Goal: Task Accomplishment & Management: Use online tool/utility

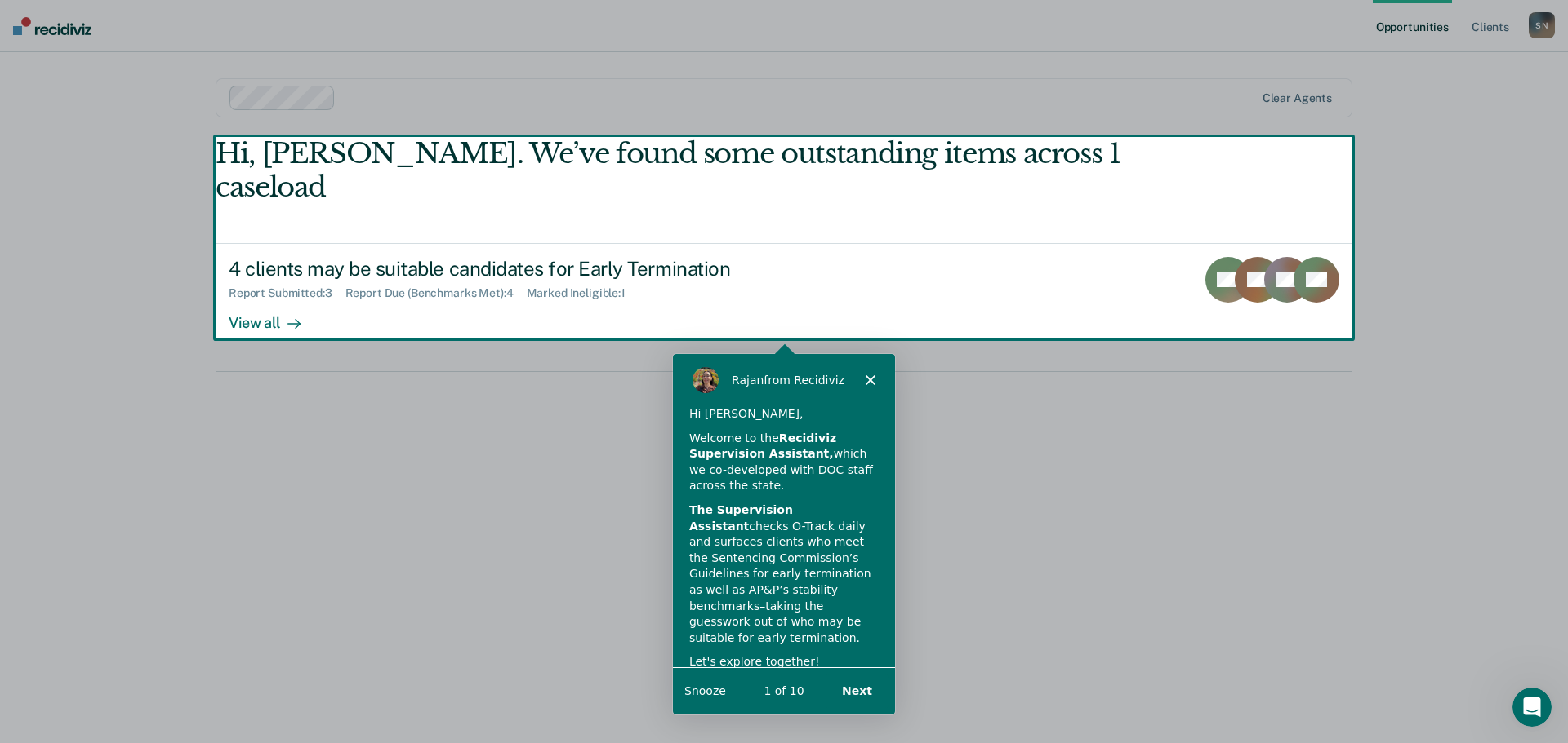
click at [867, 378] on icon "Close" at bounding box center [870, 379] width 10 height 10
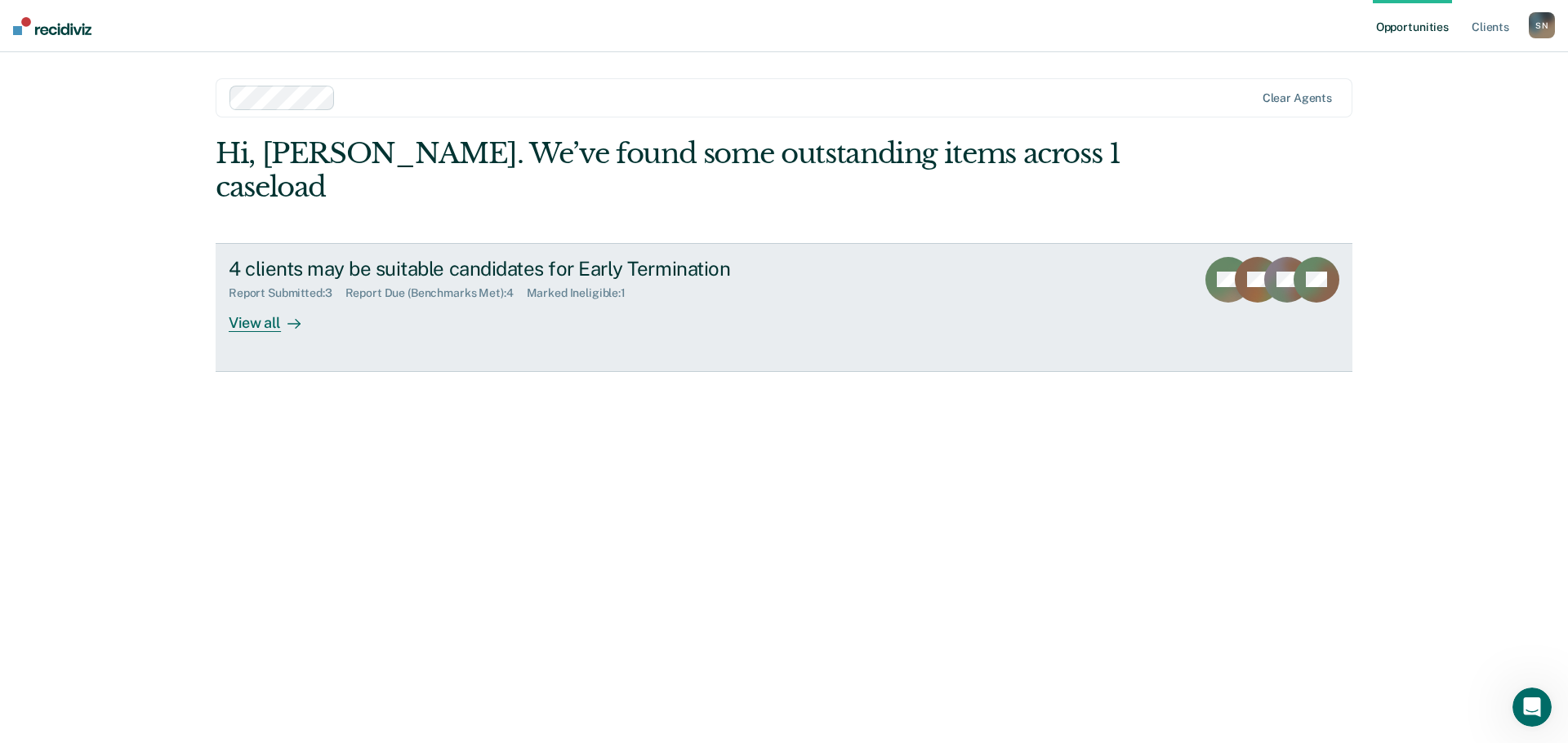
click at [253, 301] on div "View all" at bounding box center [274, 316] width 92 height 32
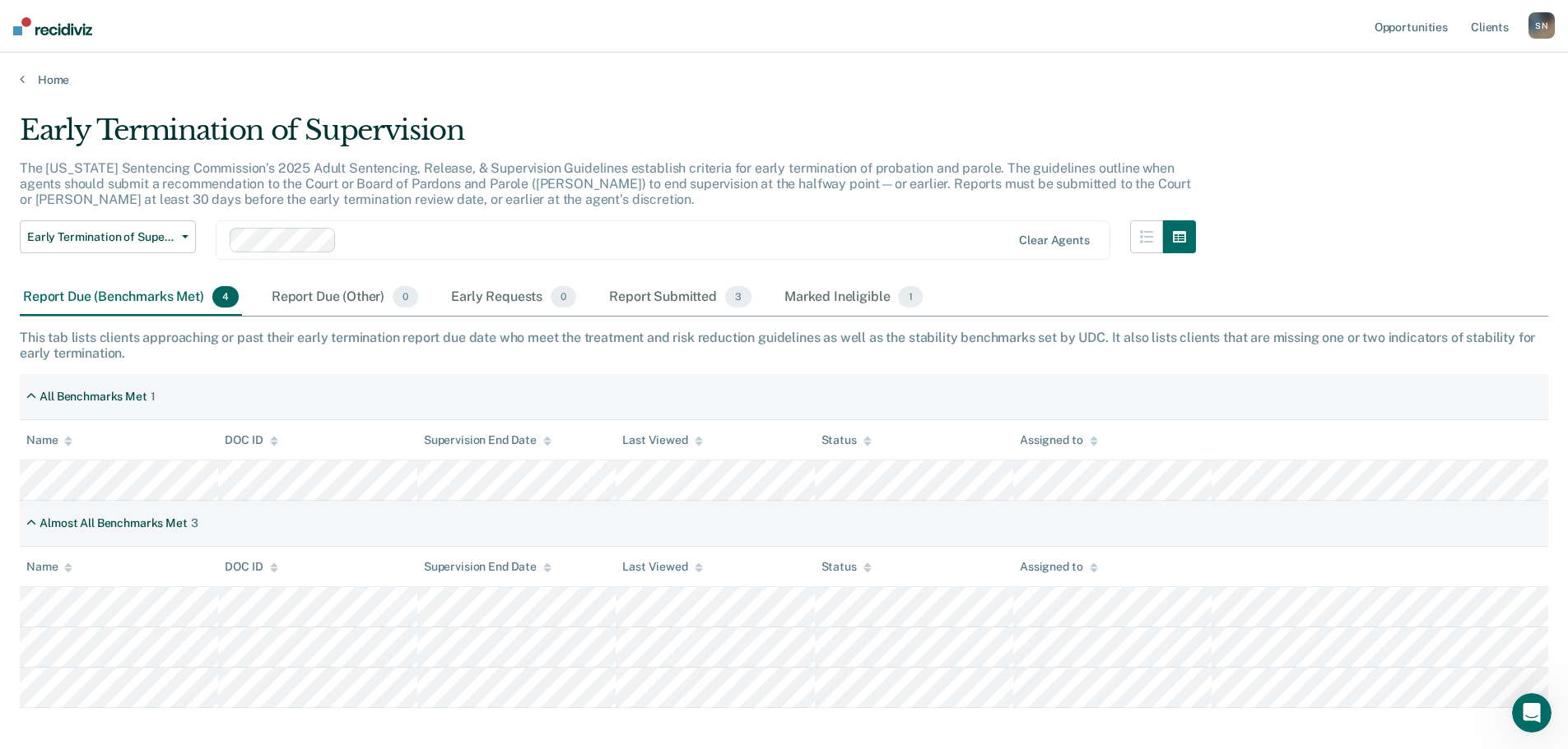
scroll to position [78, 0]
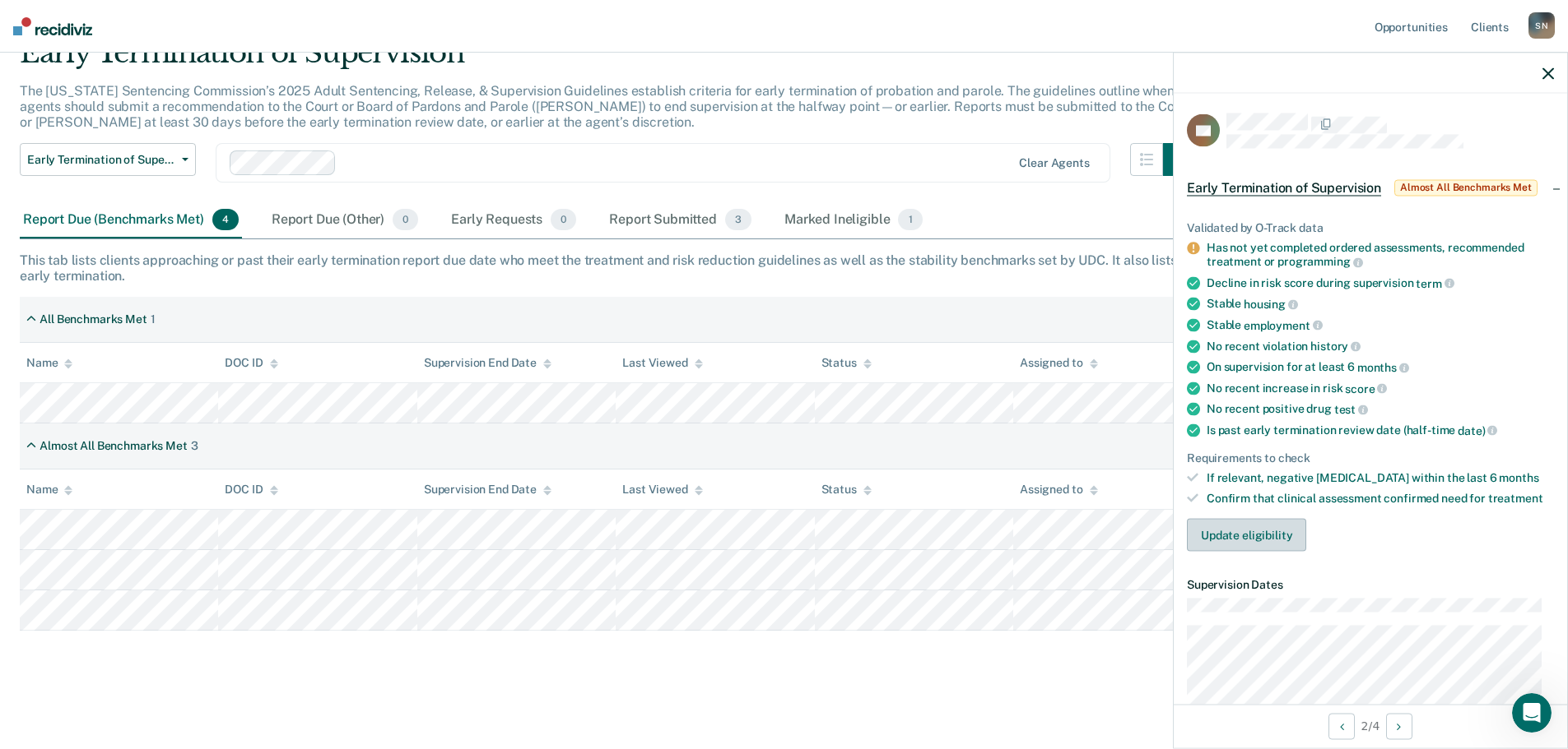
click at [1236, 535] on button "Update eligibility" at bounding box center [1246, 535] width 120 height 33
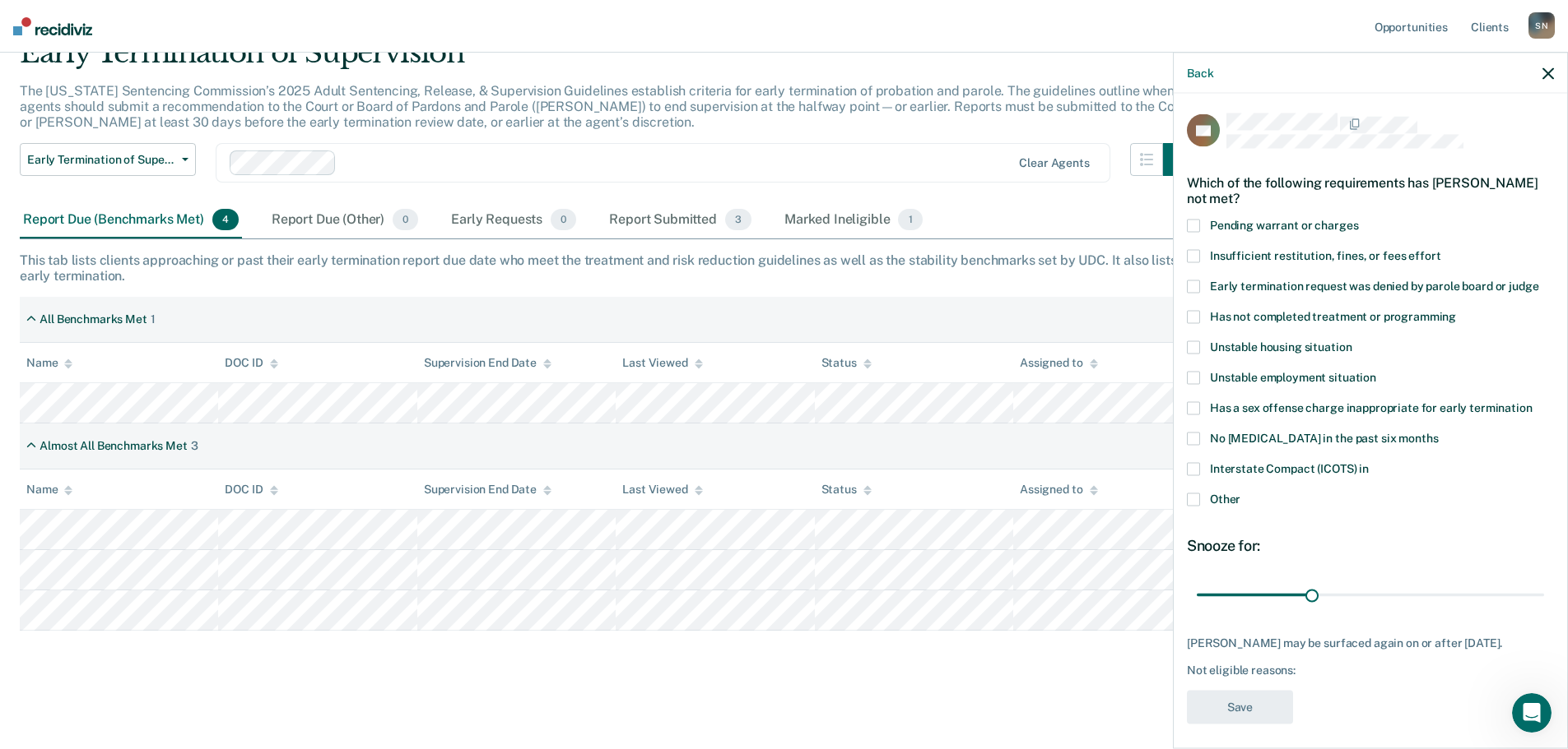
click at [1198, 258] on span at bounding box center [1194, 256] width 14 height 14
click at [1198, 319] on span at bounding box center [1194, 318] width 14 height 14
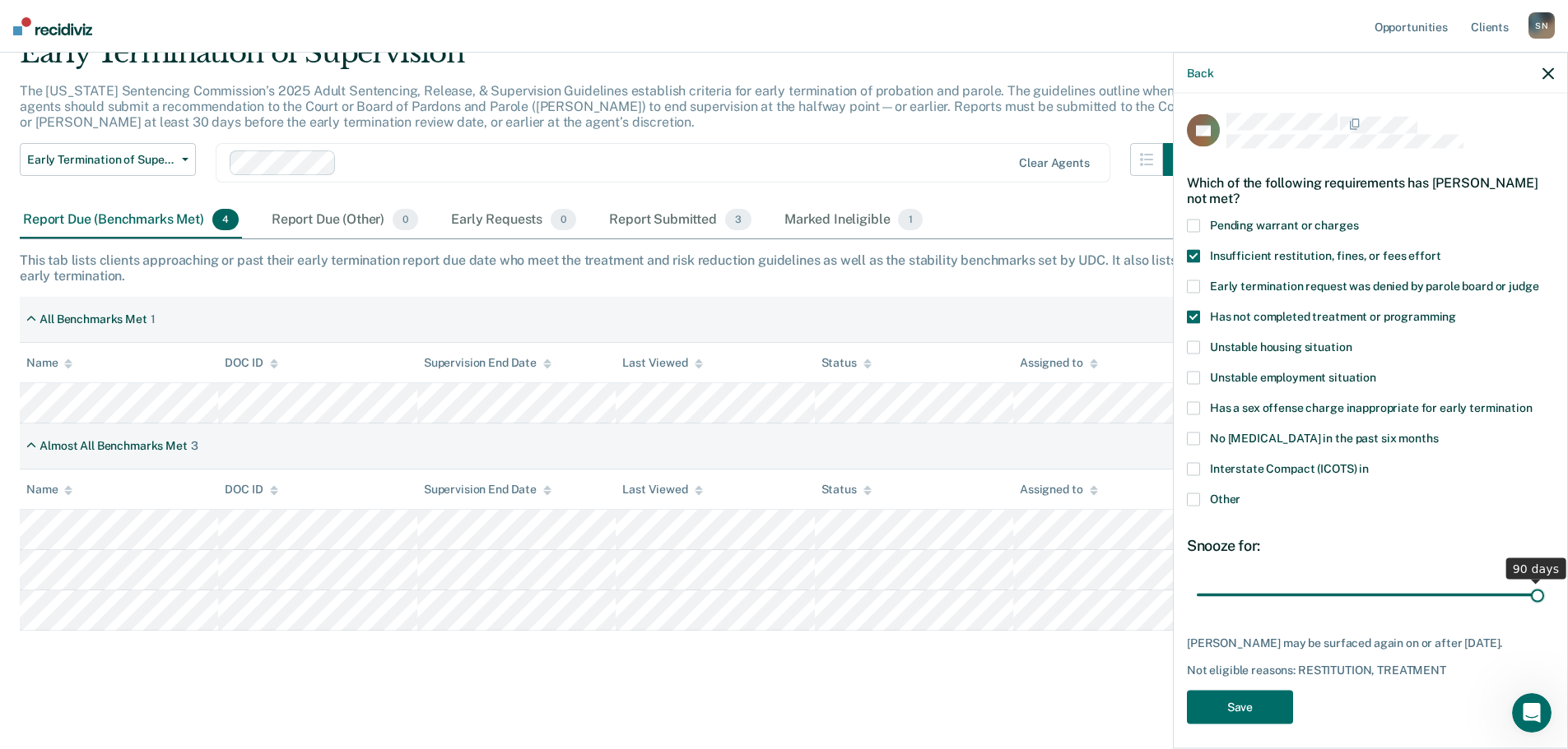
drag, startPoint x: 1307, startPoint y: 596, endPoint x: 1554, endPoint y: 589, distance: 247.1
type input "90"
click at [1544, 589] on input "range" at bounding box center [1370, 596] width 347 height 29
click at [1252, 725] on button "Save" at bounding box center [1239, 707] width 106 height 34
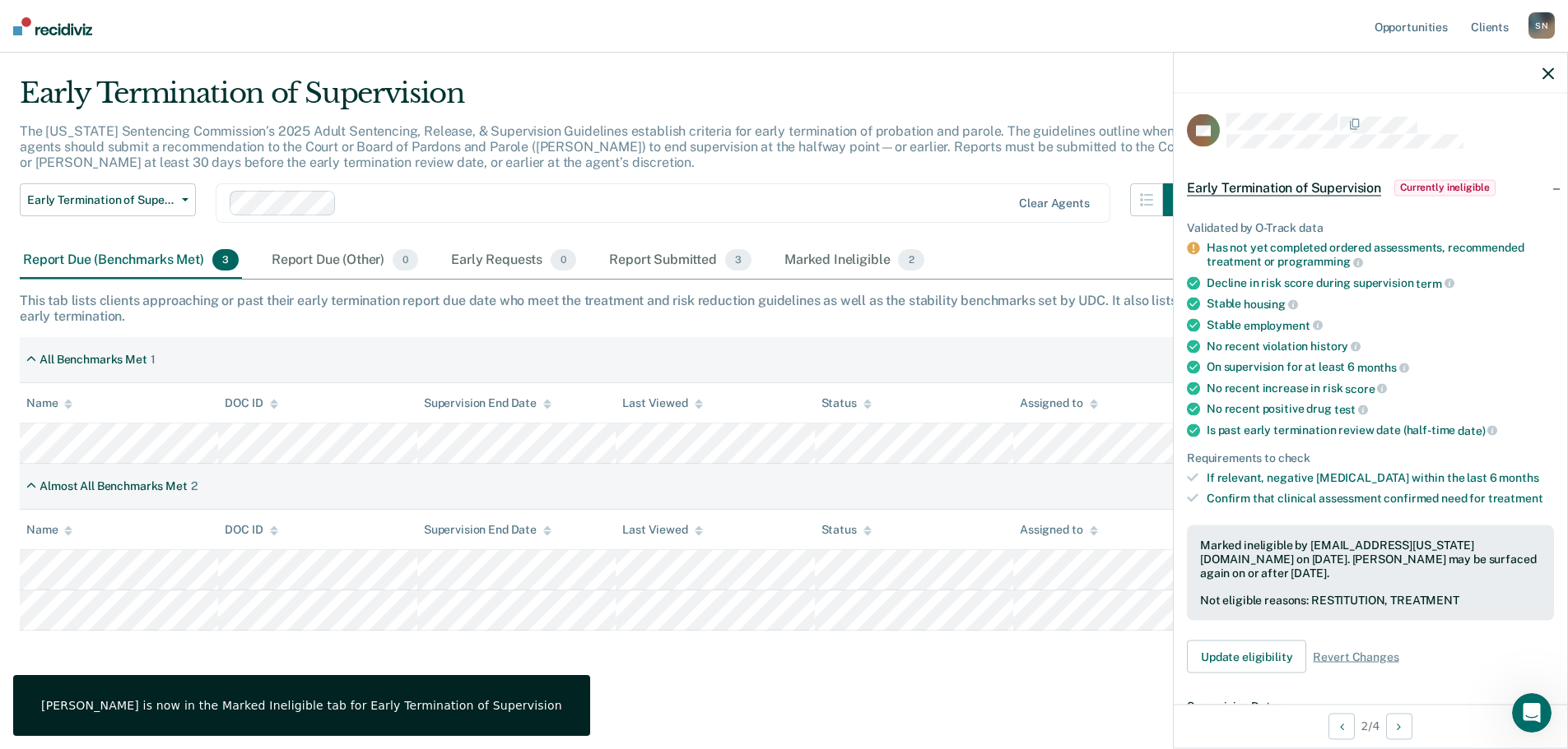
click at [1541, 78] on div at bounding box center [1370, 73] width 394 height 41
click at [1546, 73] on icon "button" at bounding box center [1549, 73] width 12 height 12
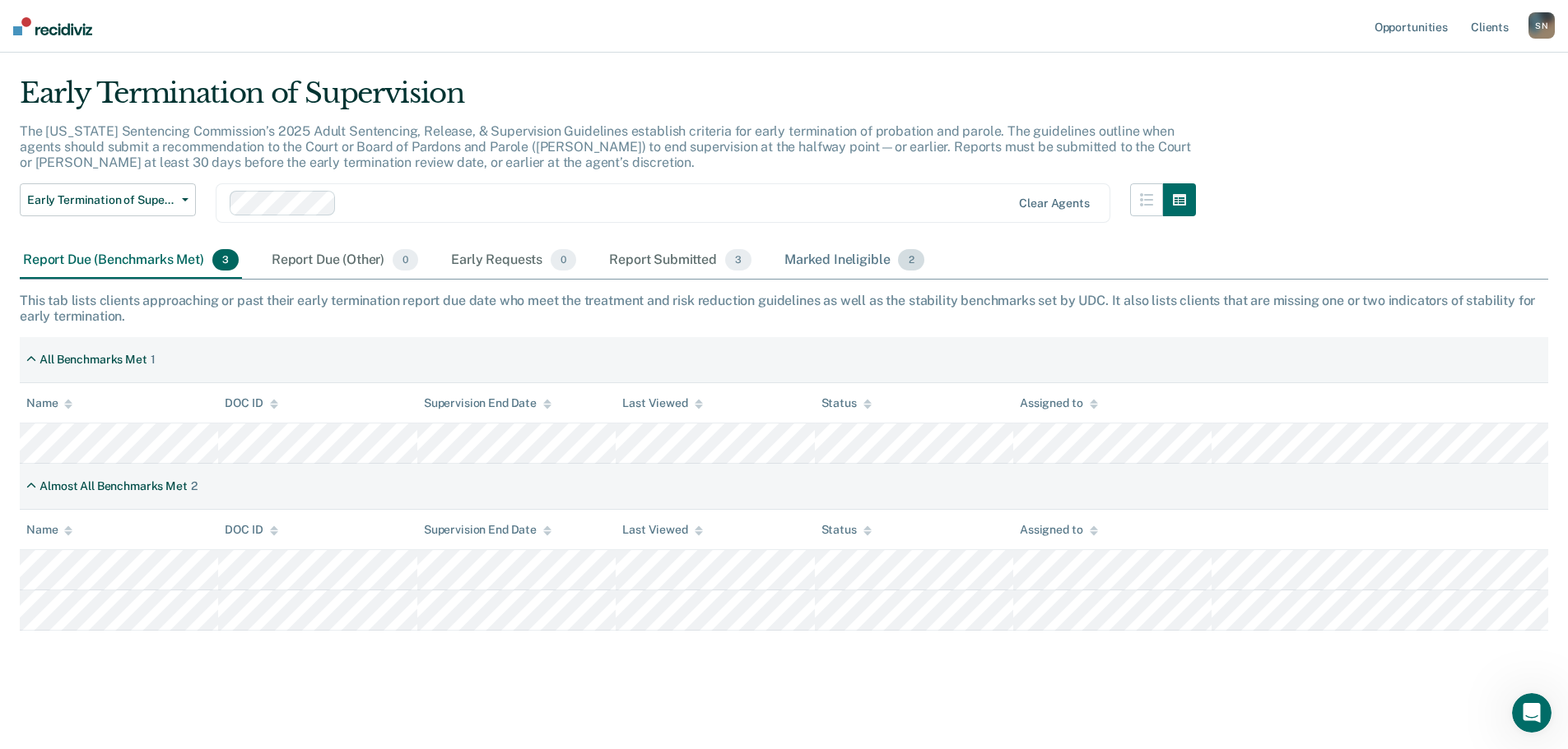
click at [808, 269] on div "Marked Ineligible 2" at bounding box center [854, 260] width 147 height 36
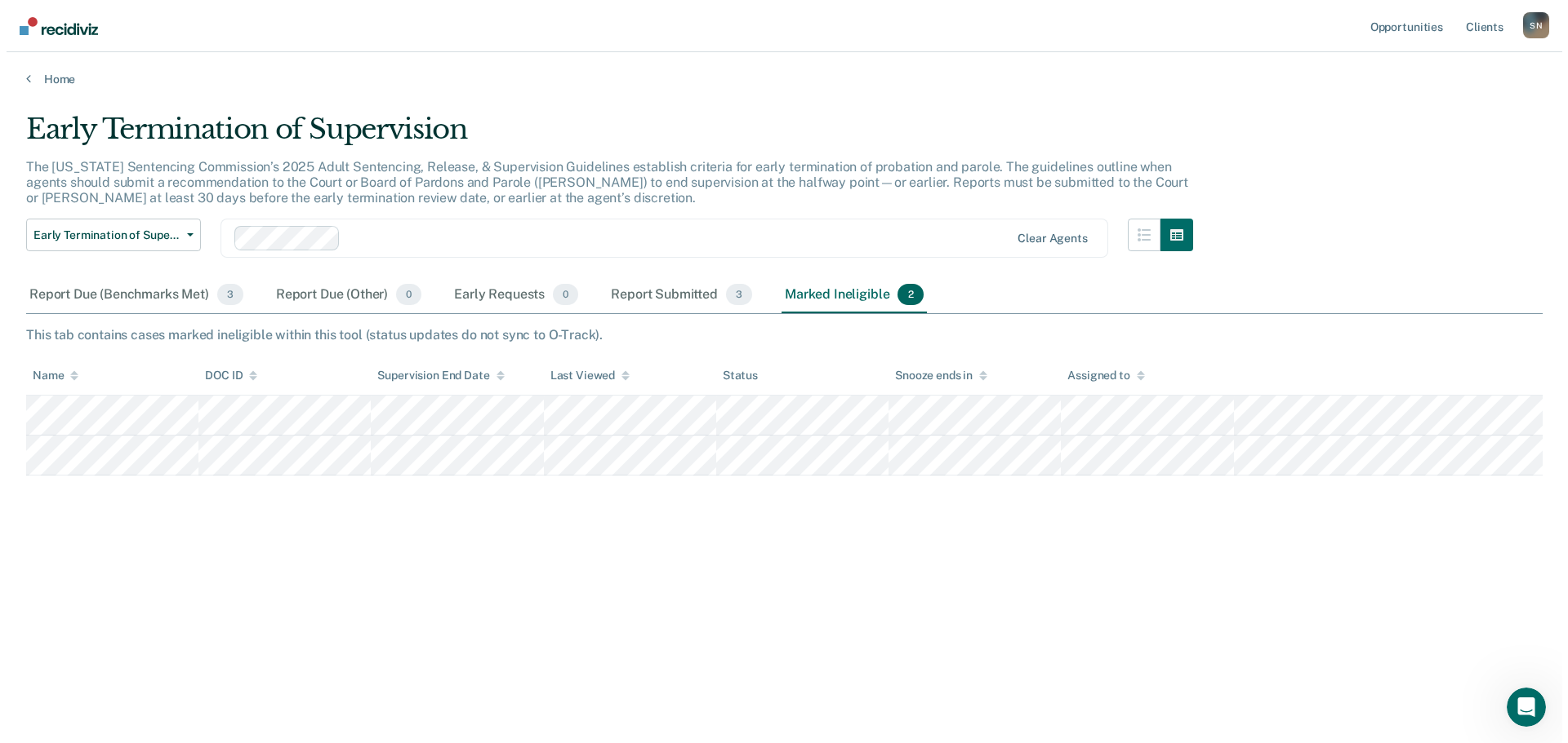
scroll to position [0, 0]
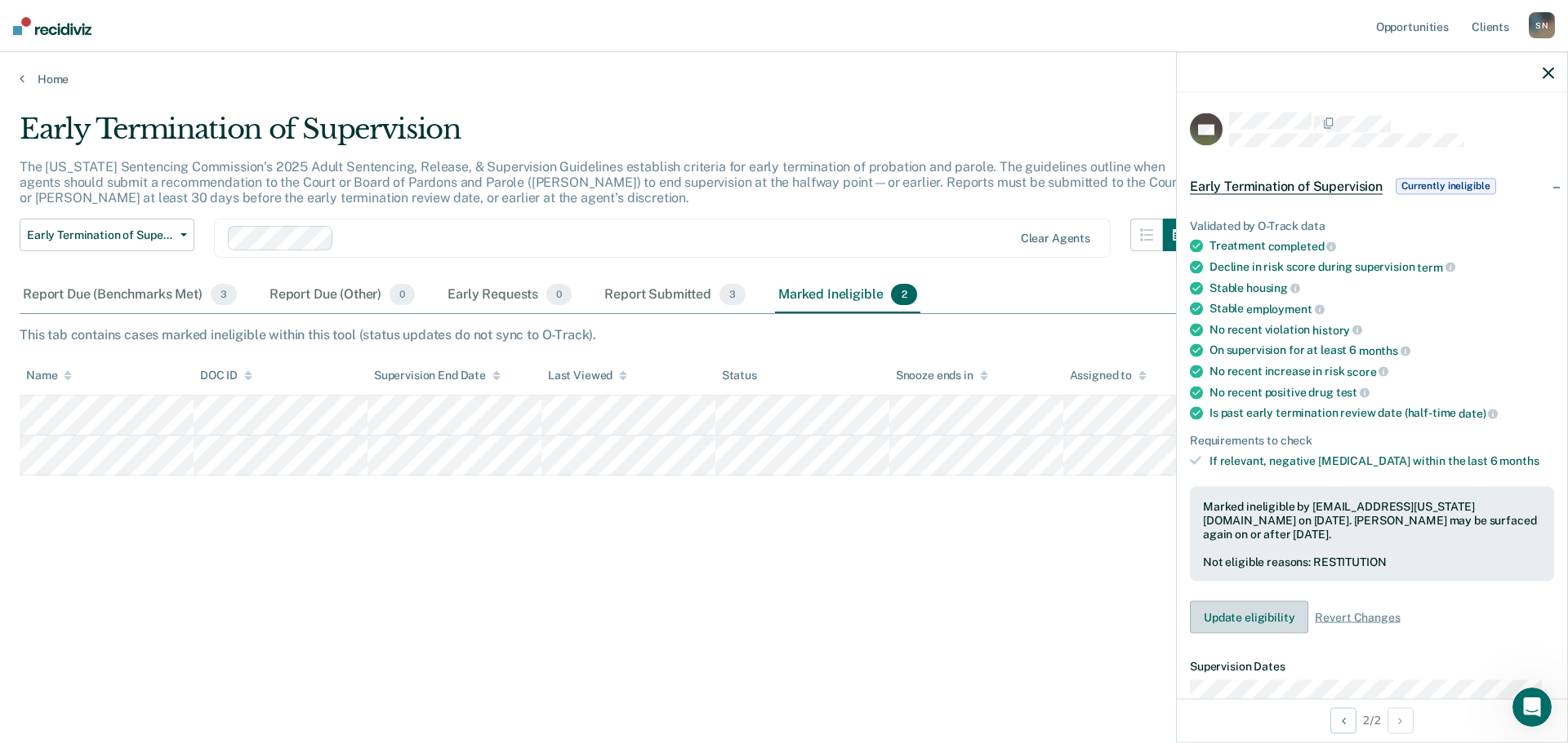
click at [1273, 614] on button "Update eligibility" at bounding box center [1249, 618] width 119 height 33
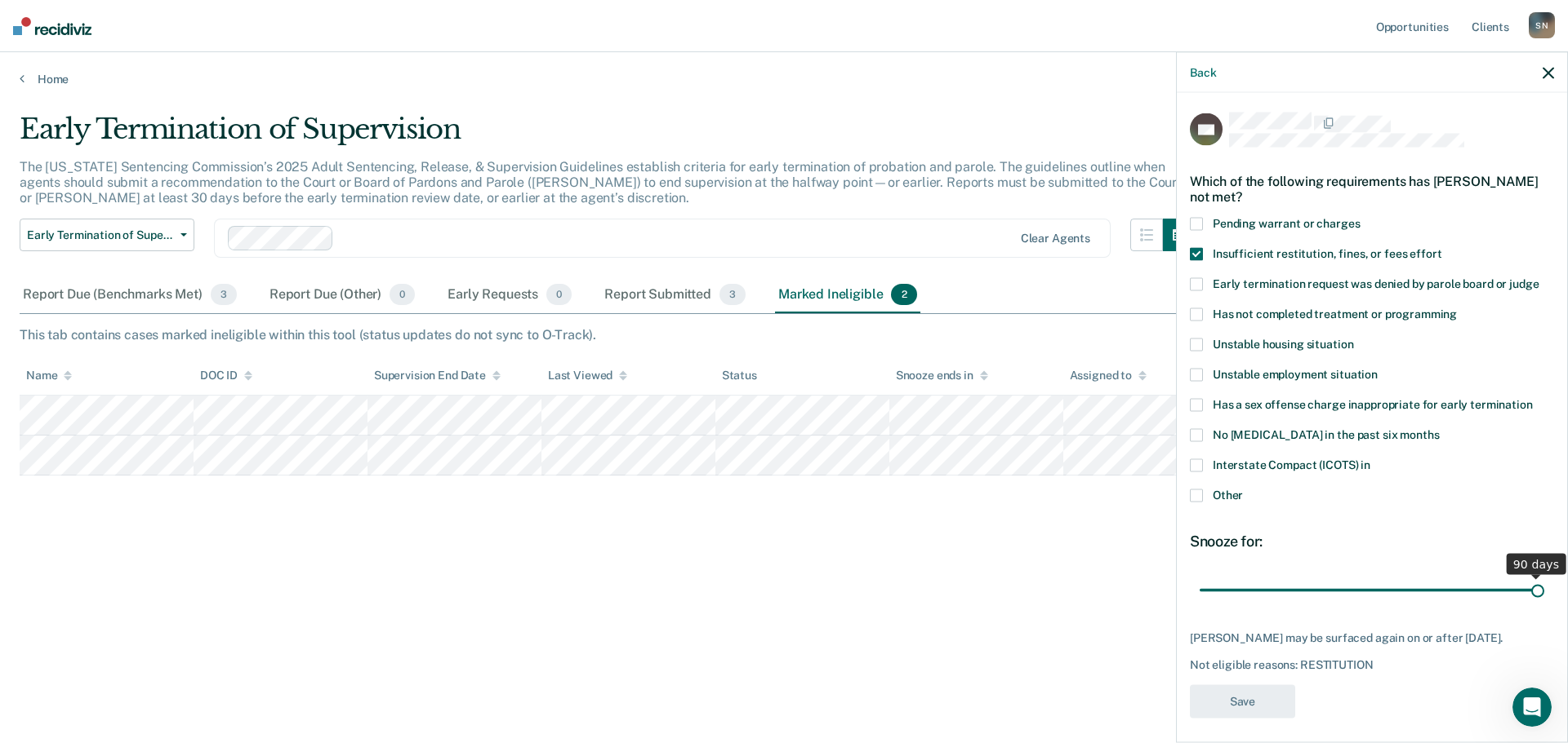
scroll to position [7, 0]
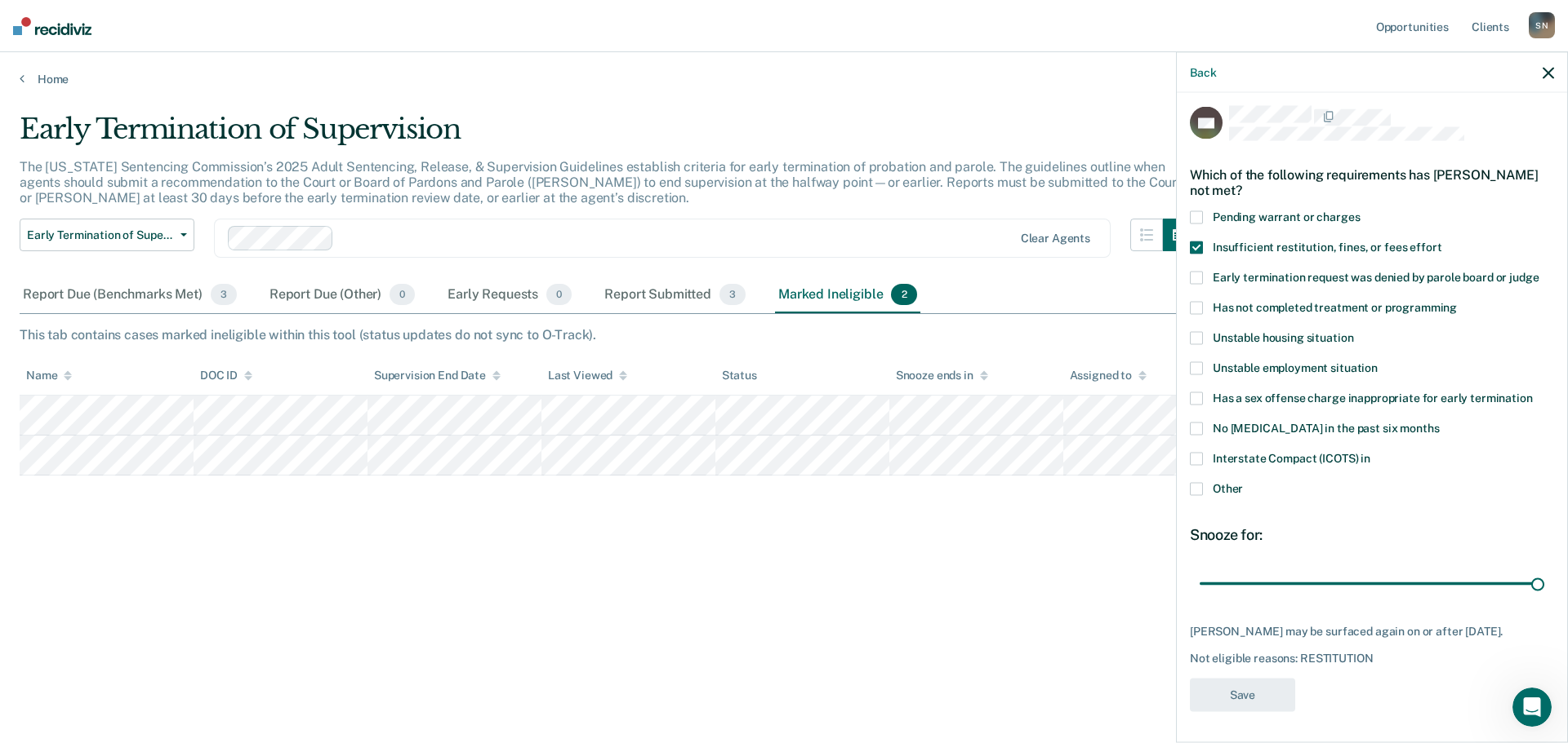
drag, startPoint x: 1202, startPoint y: 245, endPoint x: 1203, endPoint y: 255, distance: 10.0
click at [1202, 246] on span at bounding box center [1197, 249] width 14 height 13
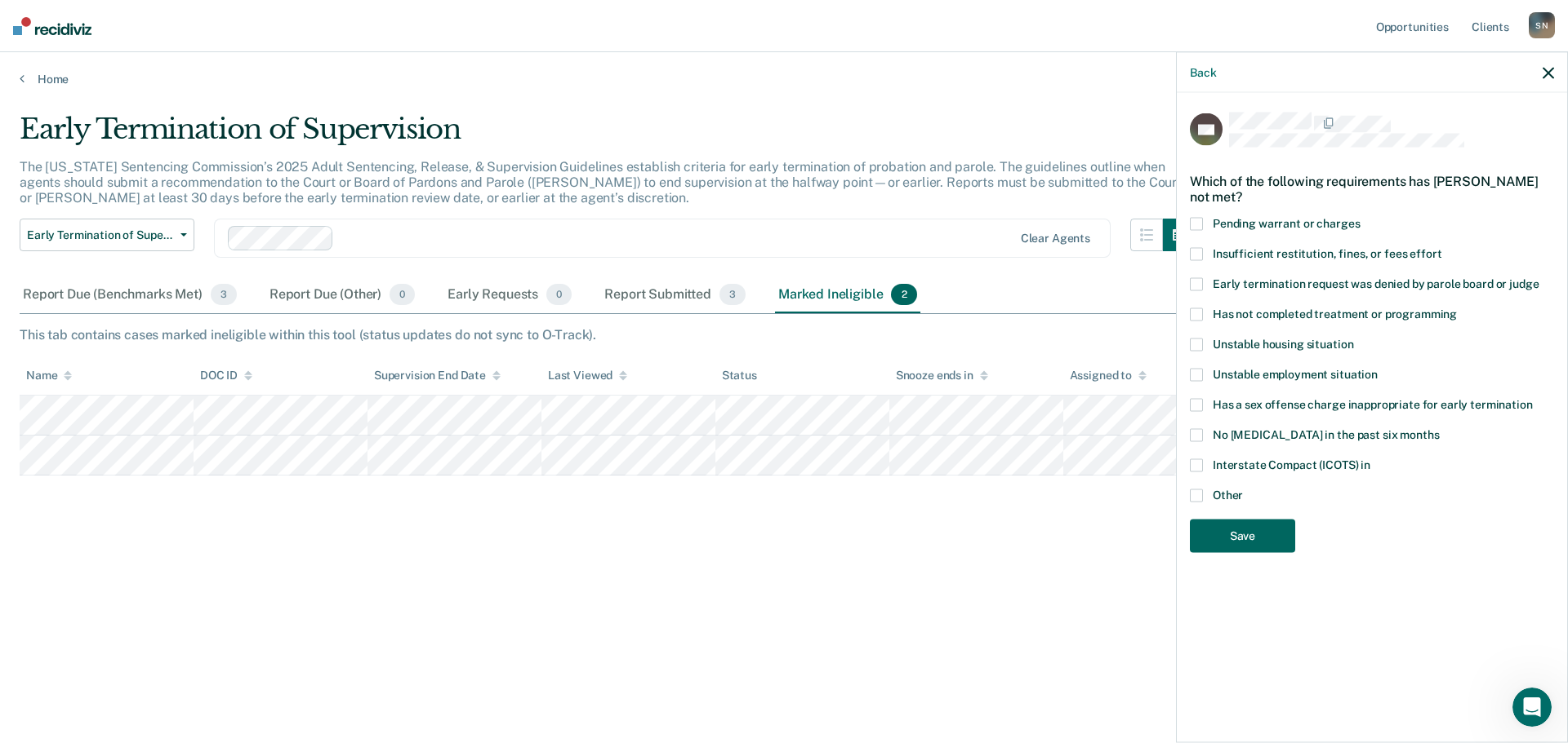
click at [1257, 533] on button "Save" at bounding box center [1242, 536] width 105 height 34
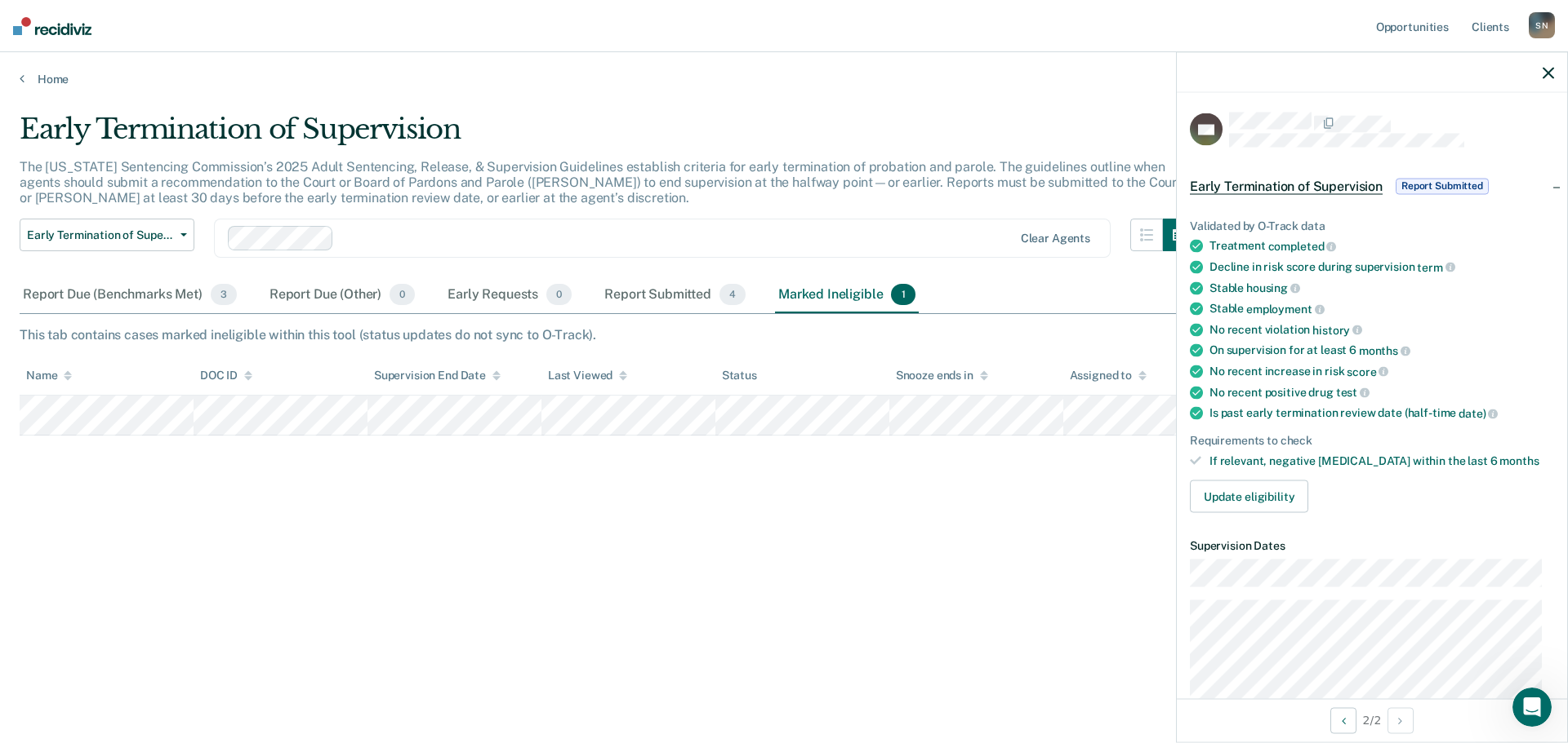
click at [1547, 72] on icon "button" at bounding box center [1548, 72] width 12 height 12
